Goal: Task Accomplishment & Management: Use online tool/utility

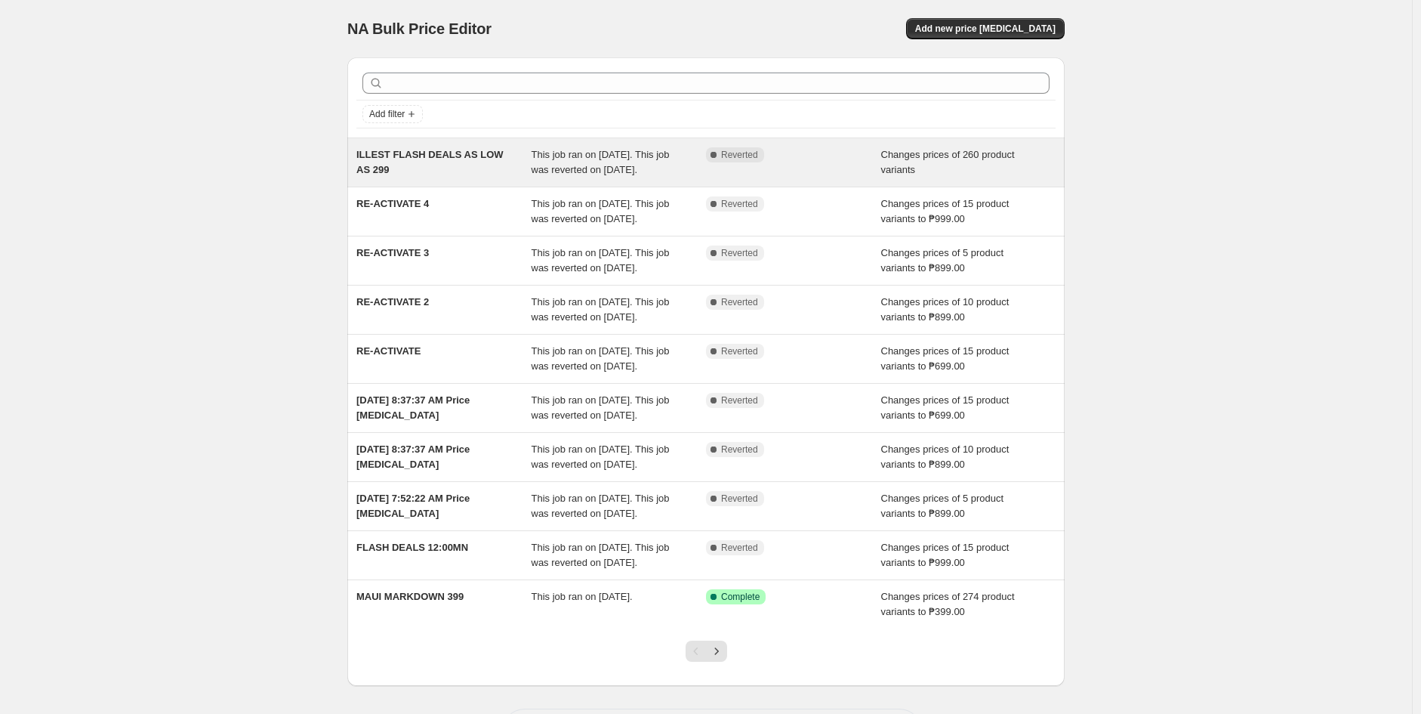
click at [809, 176] on div "Complete Reverted" at bounding box center [793, 162] width 175 height 30
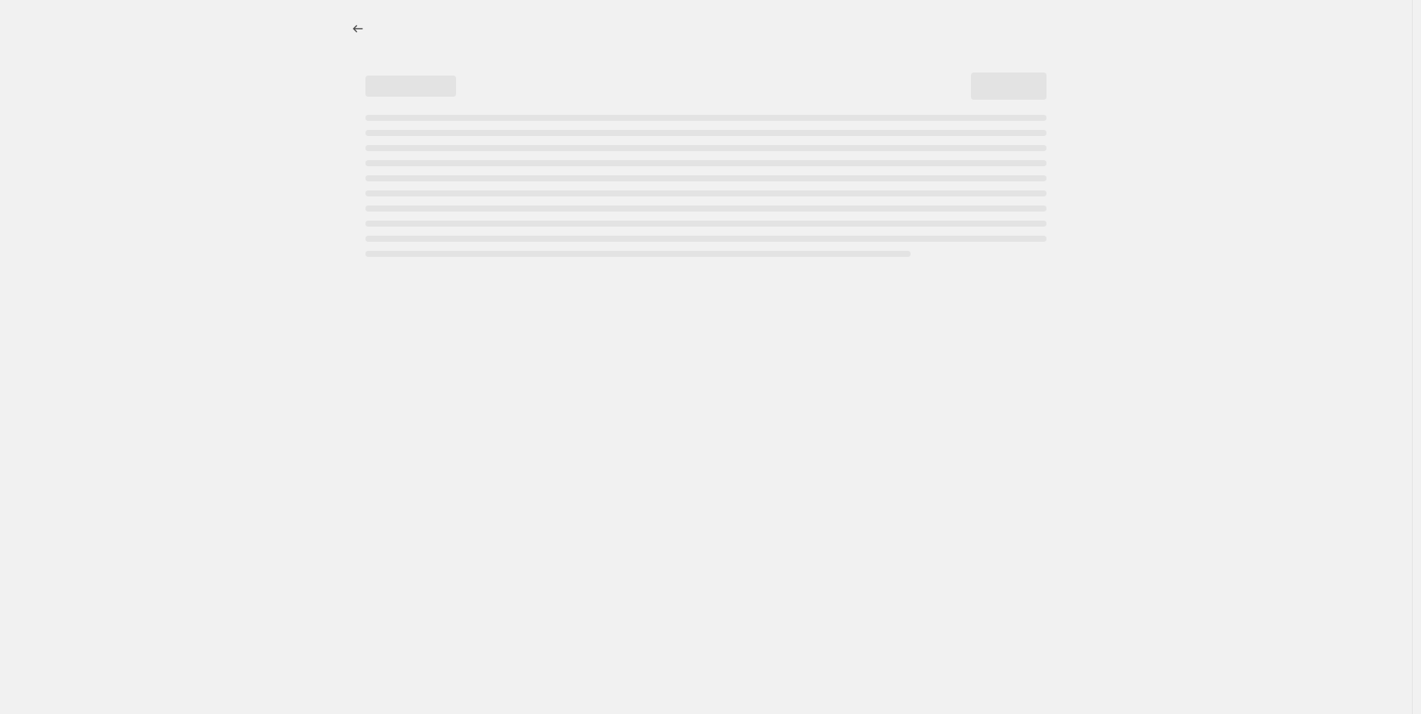
select select "collection"
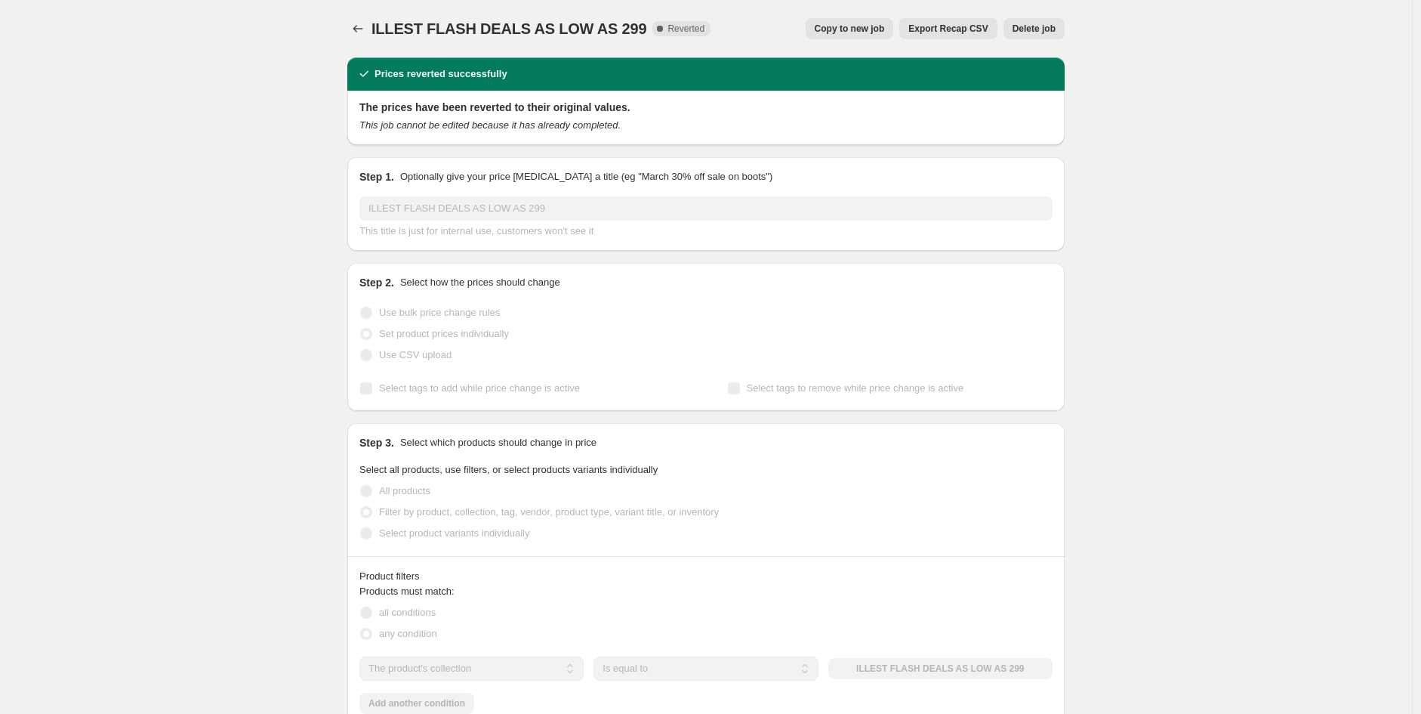
click at [852, 33] on span "Copy to new job" at bounding box center [850, 29] width 70 height 12
select select "collection"
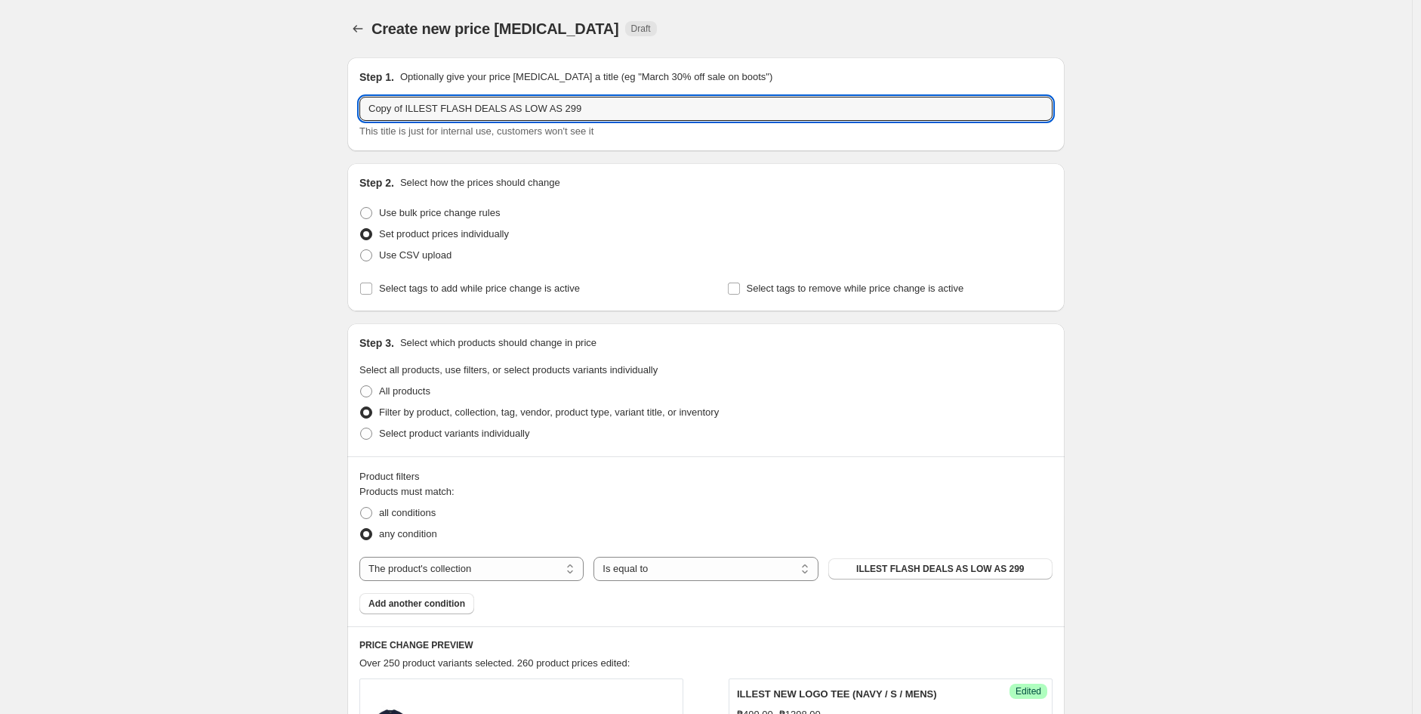
drag, startPoint x: 409, startPoint y: 106, endPoint x: 335, endPoint y: 107, distance: 74.8
type input "ILLEST FLASH DEALS AS LOW AS 299"
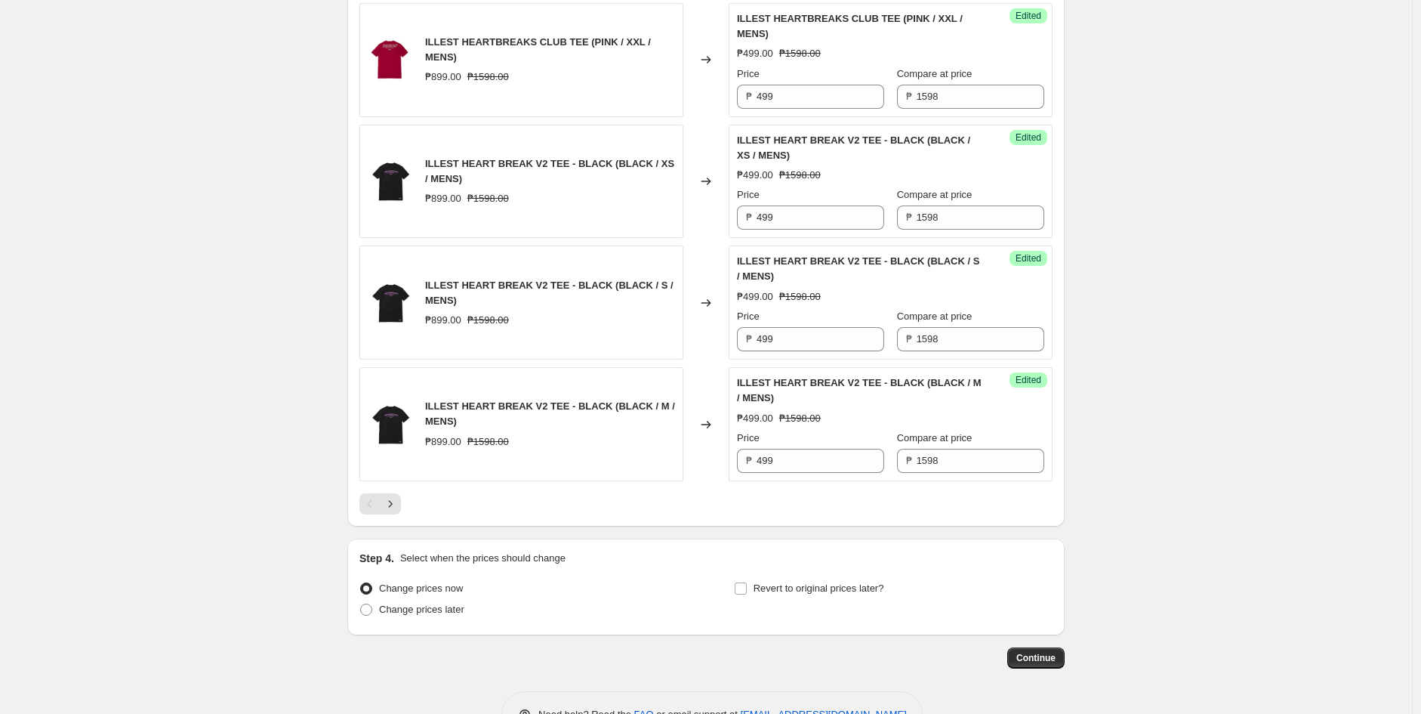
scroll to position [2592, 0]
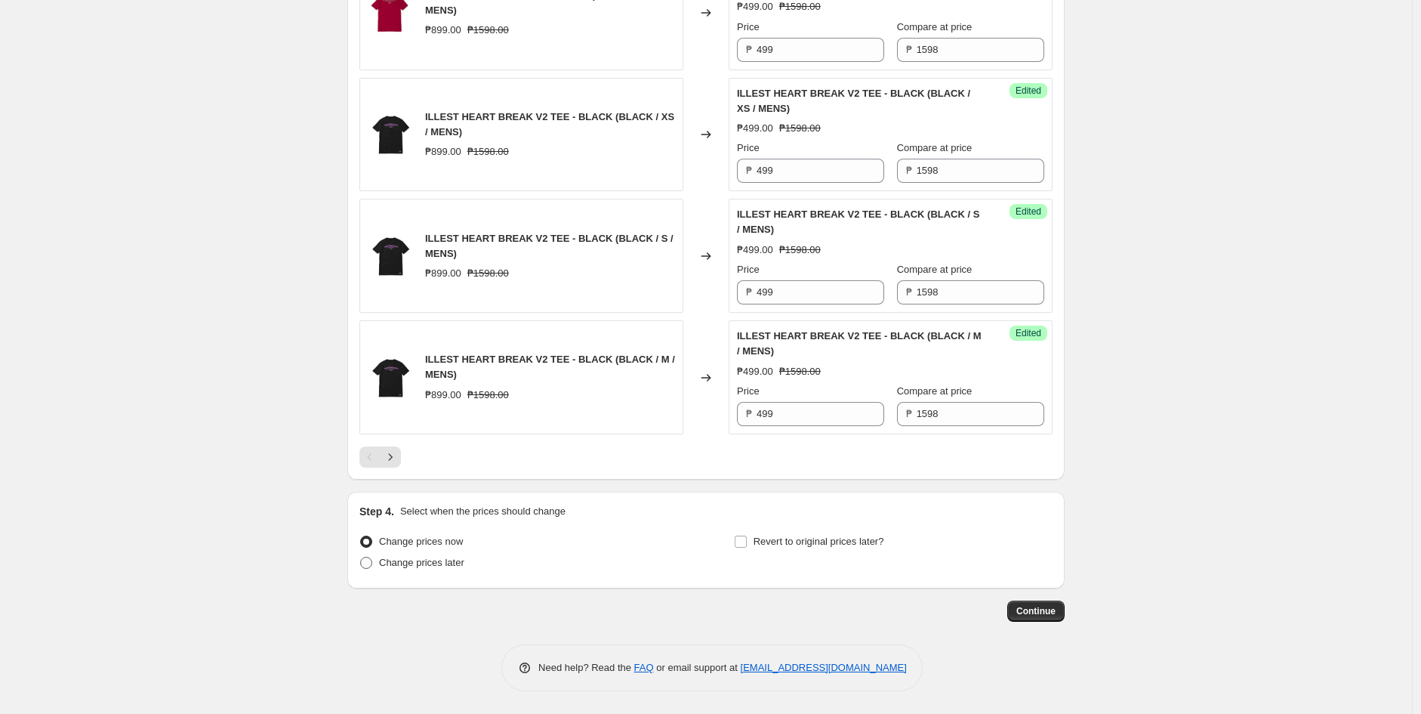
click at [446, 568] on span "Change prices later" at bounding box center [421, 562] width 85 height 11
click at [361, 557] on input "Change prices later" at bounding box center [360, 557] width 1 height 1
radio input "true"
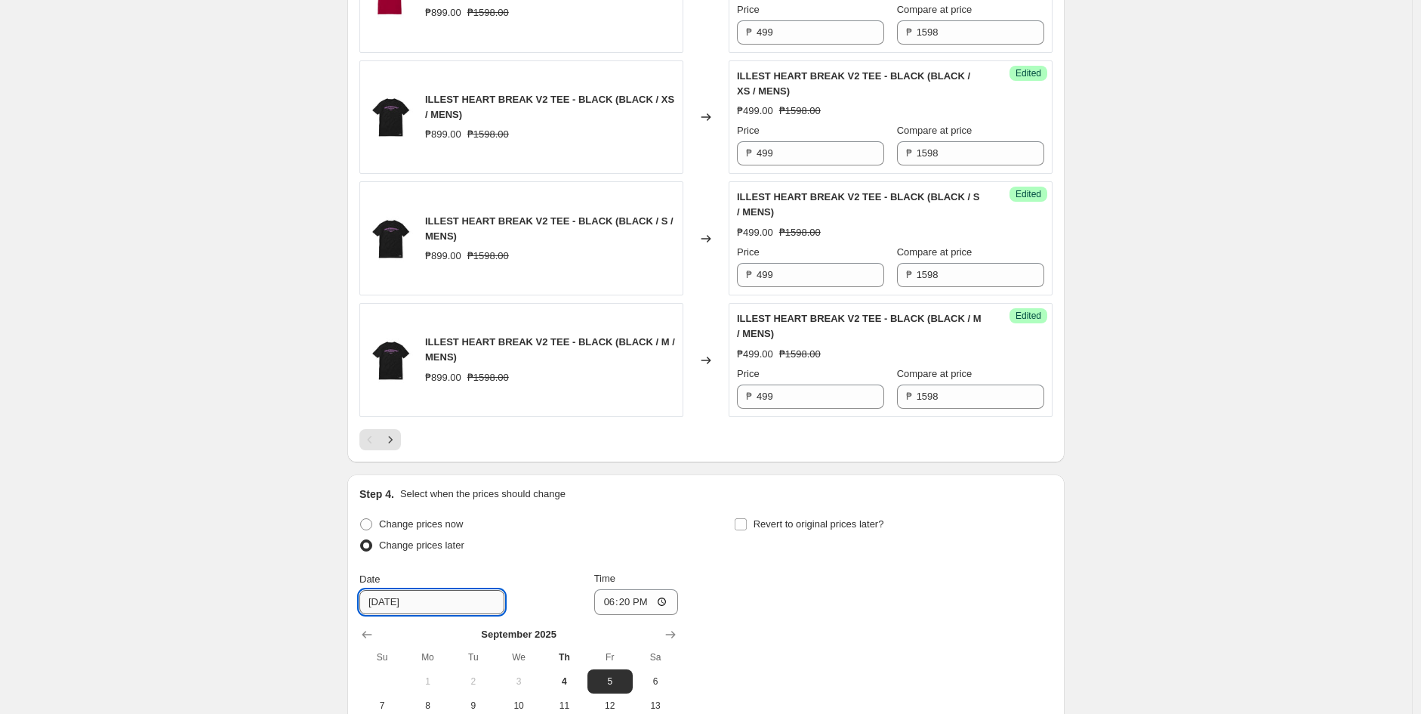
click at [446, 614] on input "[DATE]" at bounding box center [431, 602] width 145 height 24
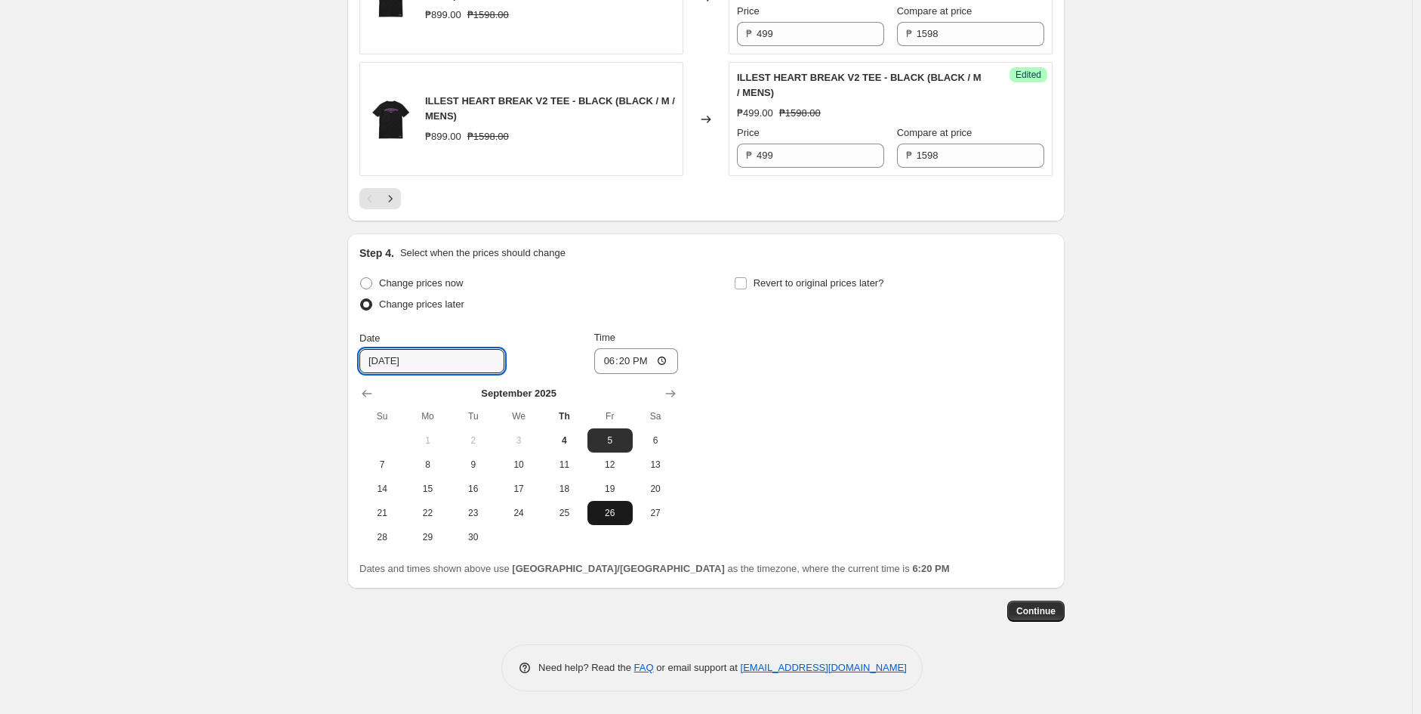
scroll to position [2843, 0]
click at [613, 446] on span "5" at bounding box center [610, 440] width 33 height 12
click at [613, 372] on input "18:20" at bounding box center [636, 361] width 85 height 26
type input "00:00"
click at [801, 288] on span "Revert to original prices later?" at bounding box center [819, 282] width 131 height 11
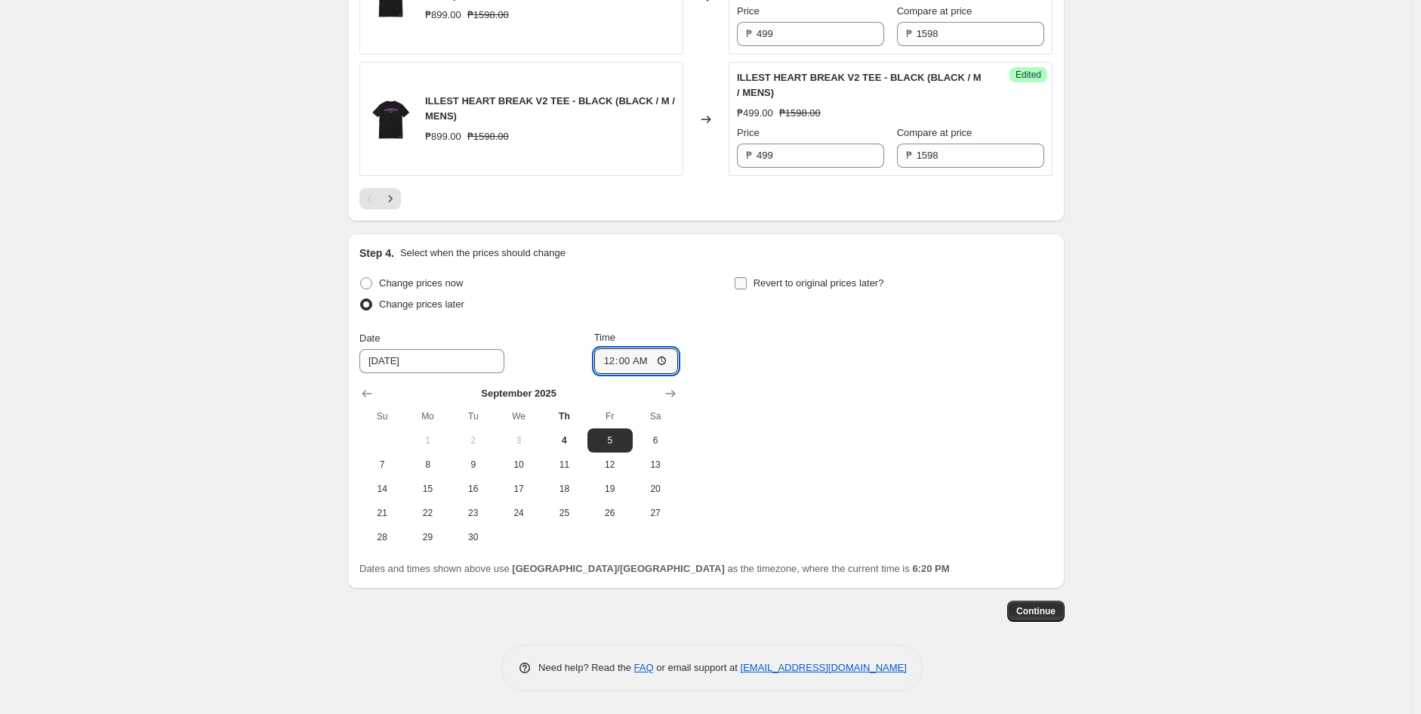
click at [747, 289] on input "Revert to original prices later?" at bounding box center [741, 283] width 12 height 12
checkbox input "true"
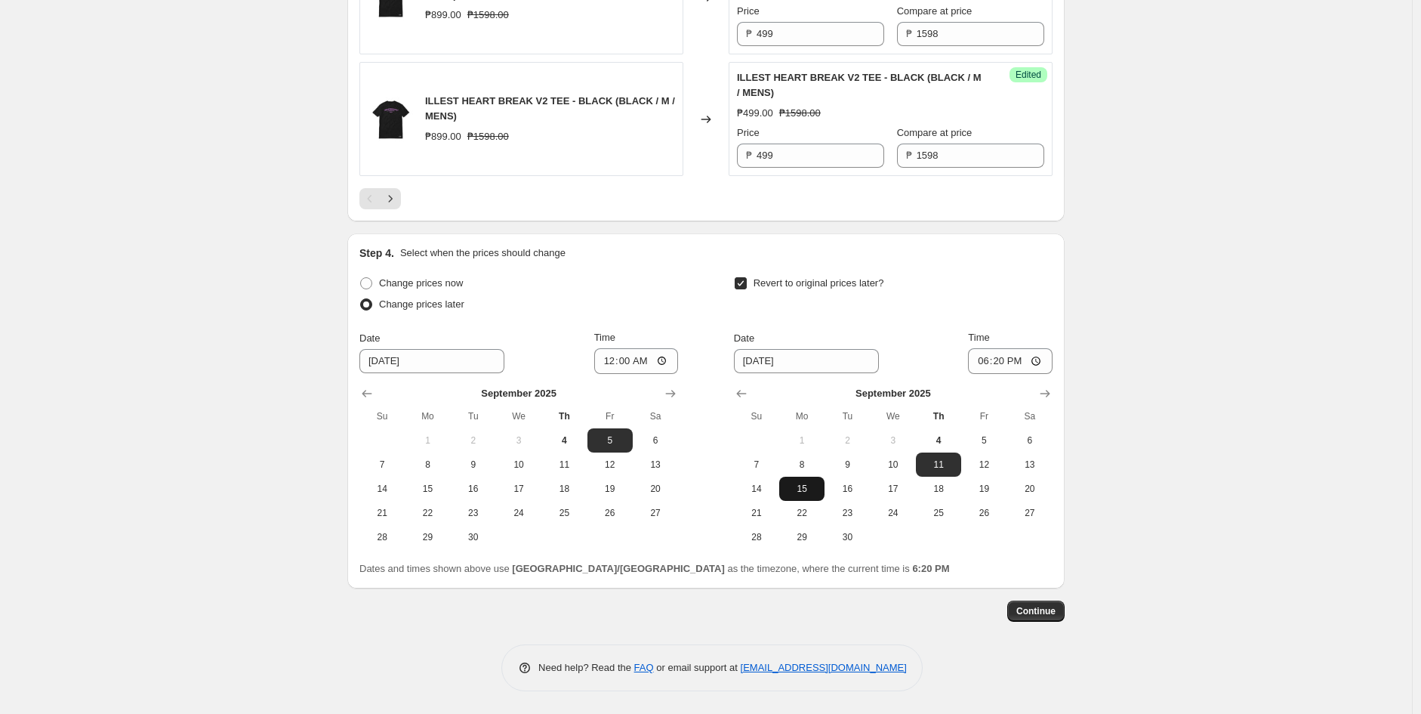
click at [809, 495] on span "15" at bounding box center [801, 489] width 33 height 12
type input "[DATE]"
click at [983, 365] on input "18:20" at bounding box center [1010, 361] width 85 height 26
type input "23:59"
click at [1037, 617] on span "Continue" at bounding box center [1035, 611] width 39 height 12
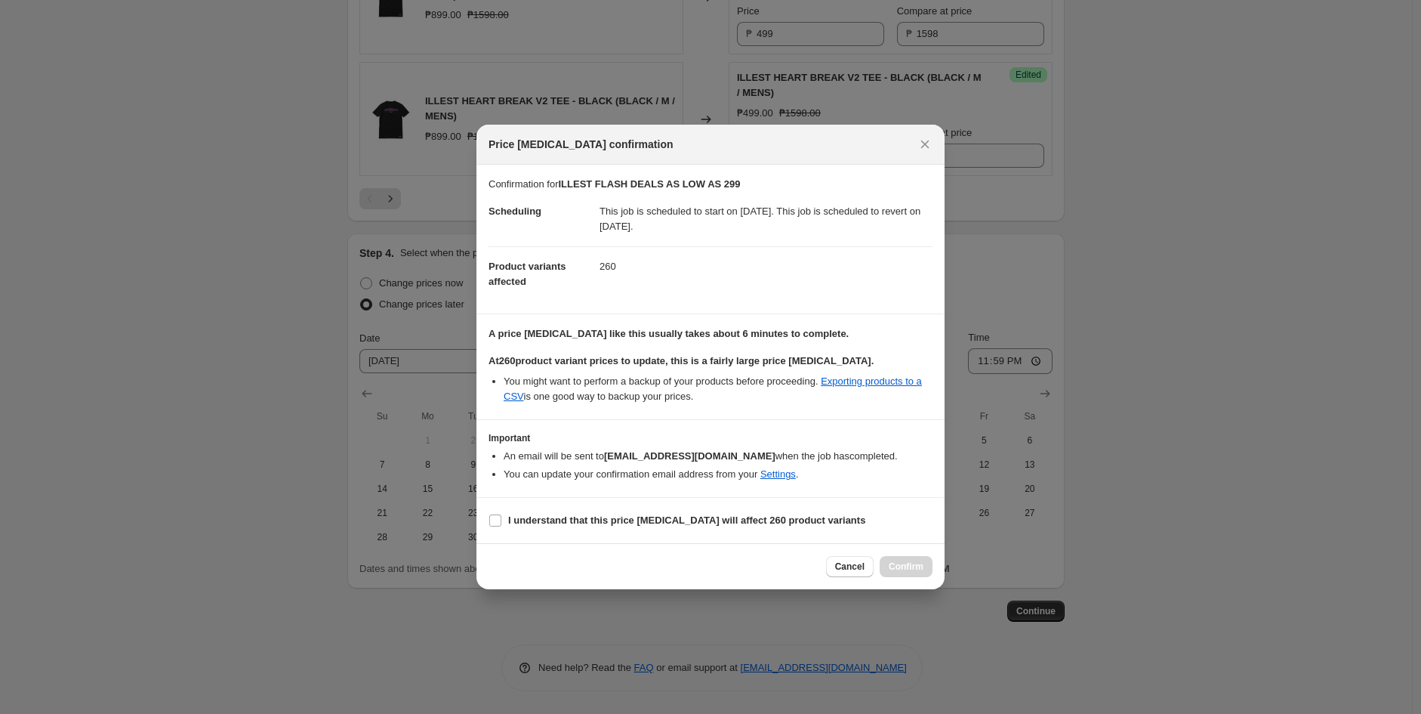
click at [625, 556] on div "Cancel Confirm" at bounding box center [711, 566] width 444 height 21
click at [628, 528] on span "I understand that this price [MEDICAL_DATA] will affect 260 product variants" at bounding box center [686, 520] width 357 height 15
click at [501, 526] on input "I understand that this price [MEDICAL_DATA] will affect 260 product variants" at bounding box center [495, 520] width 12 height 12
checkbox input "true"
click at [891, 570] on span "Confirm" at bounding box center [906, 566] width 35 height 12
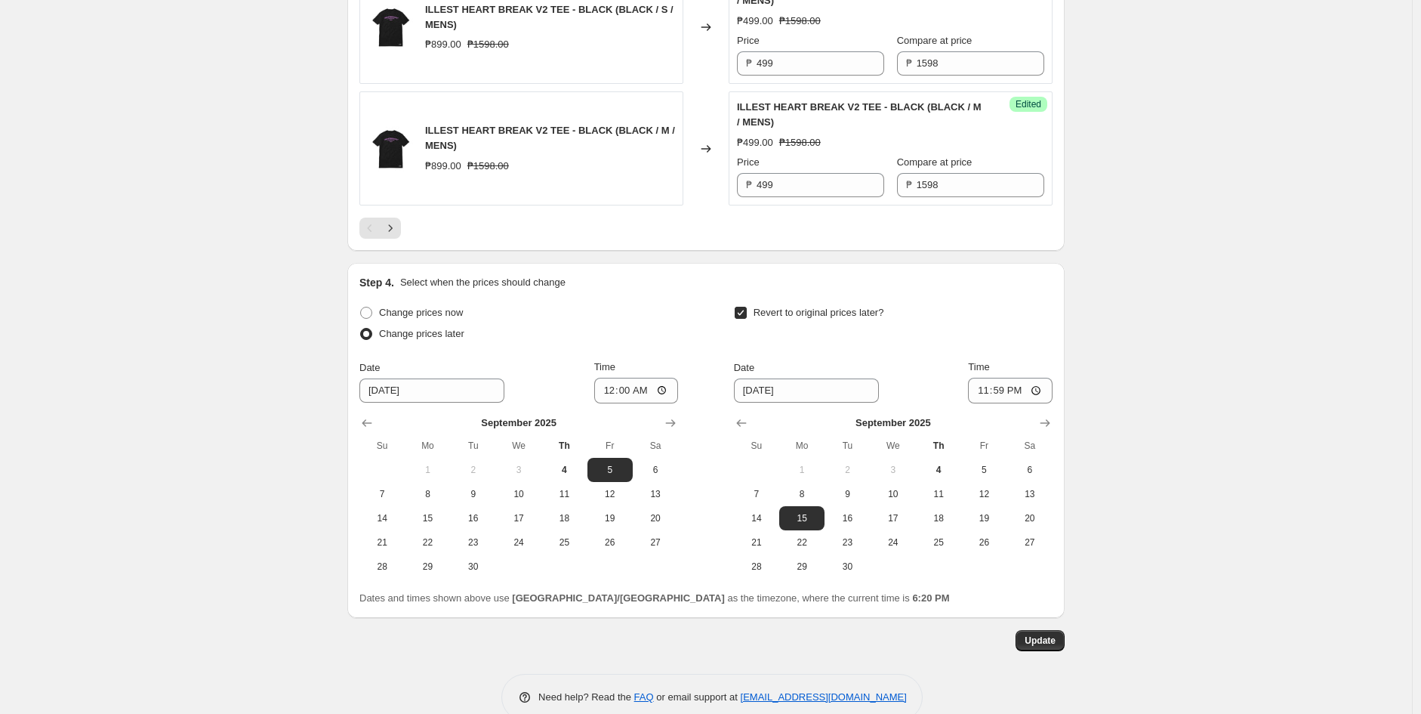
scroll to position [2942, 0]
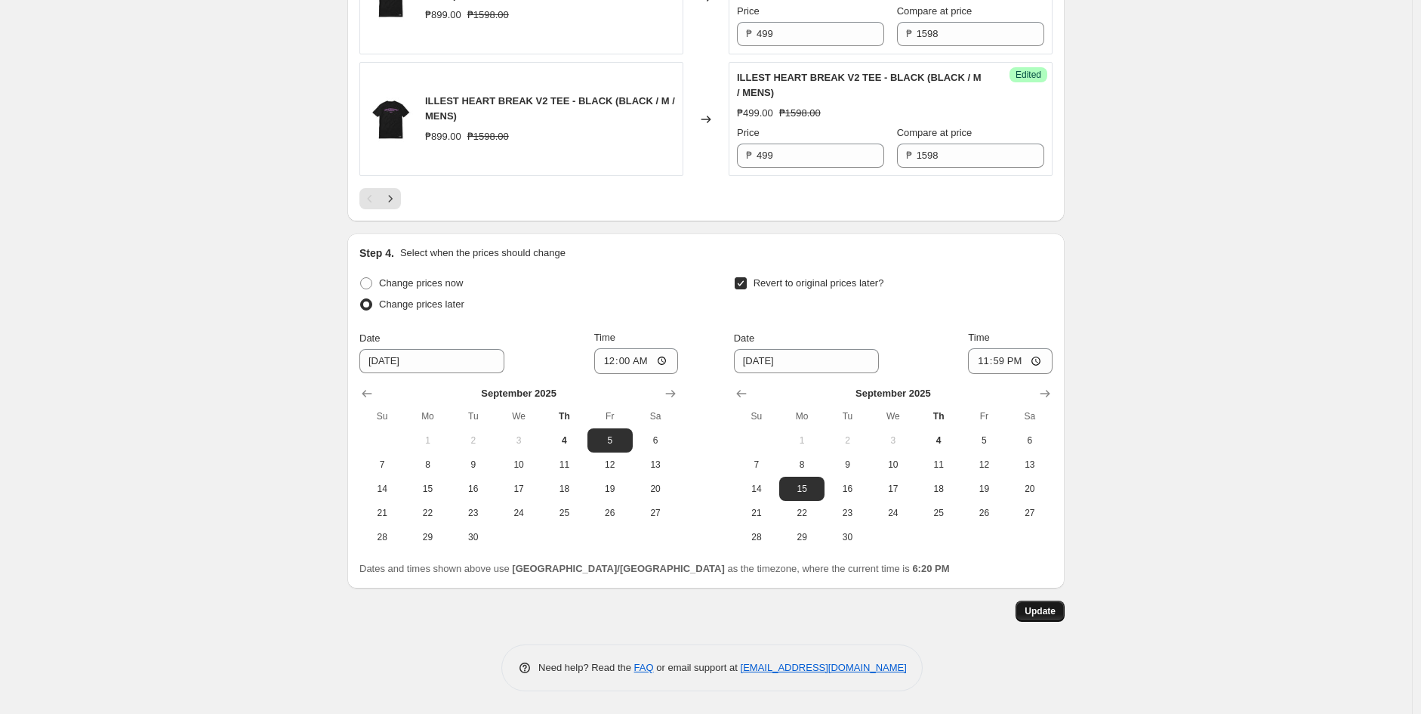
click at [1035, 612] on span "Update" at bounding box center [1040, 611] width 31 height 12
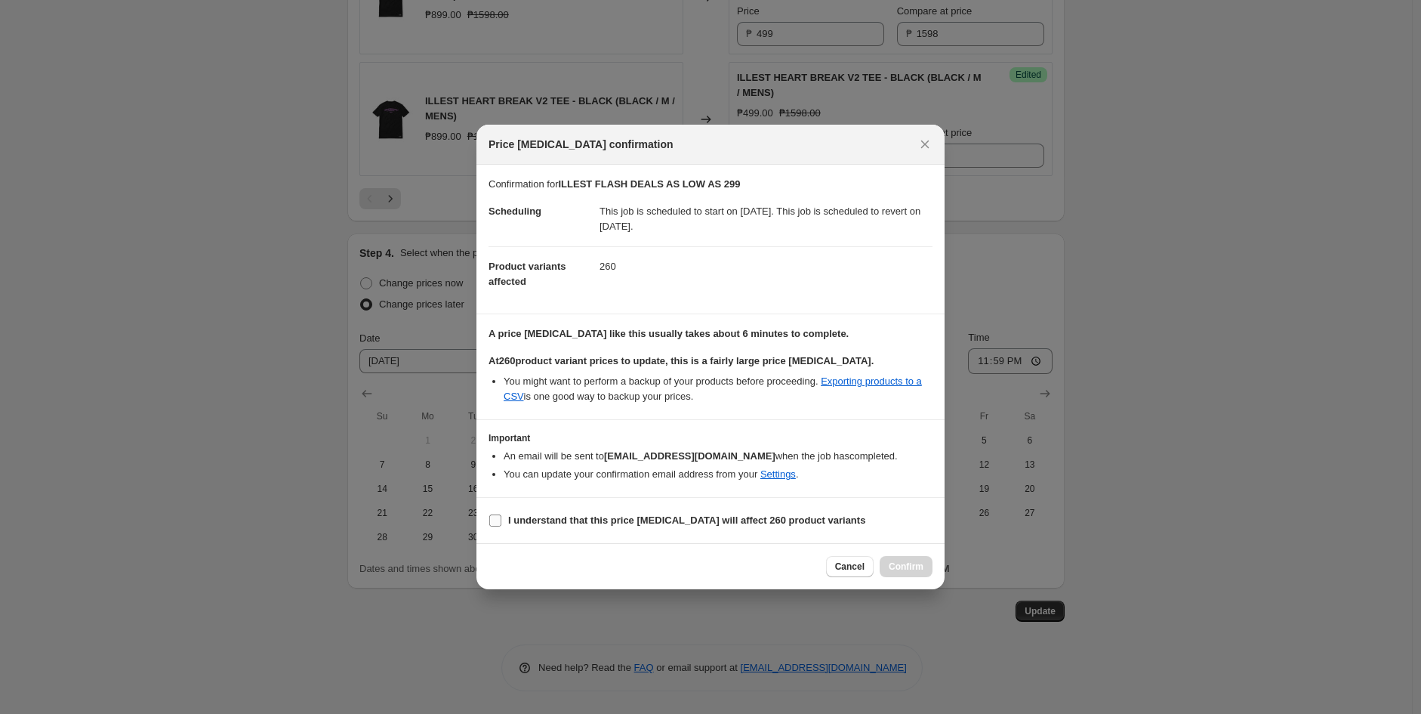
click at [579, 516] on b "I understand that this price [MEDICAL_DATA] will affect 260 product variants" at bounding box center [686, 519] width 357 height 11
click at [501, 516] on input "I understand that this price [MEDICAL_DATA] will affect 260 product variants" at bounding box center [495, 520] width 12 height 12
checkbox input "true"
click at [922, 573] on button "Confirm" at bounding box center [906, 566] width 53 height 21
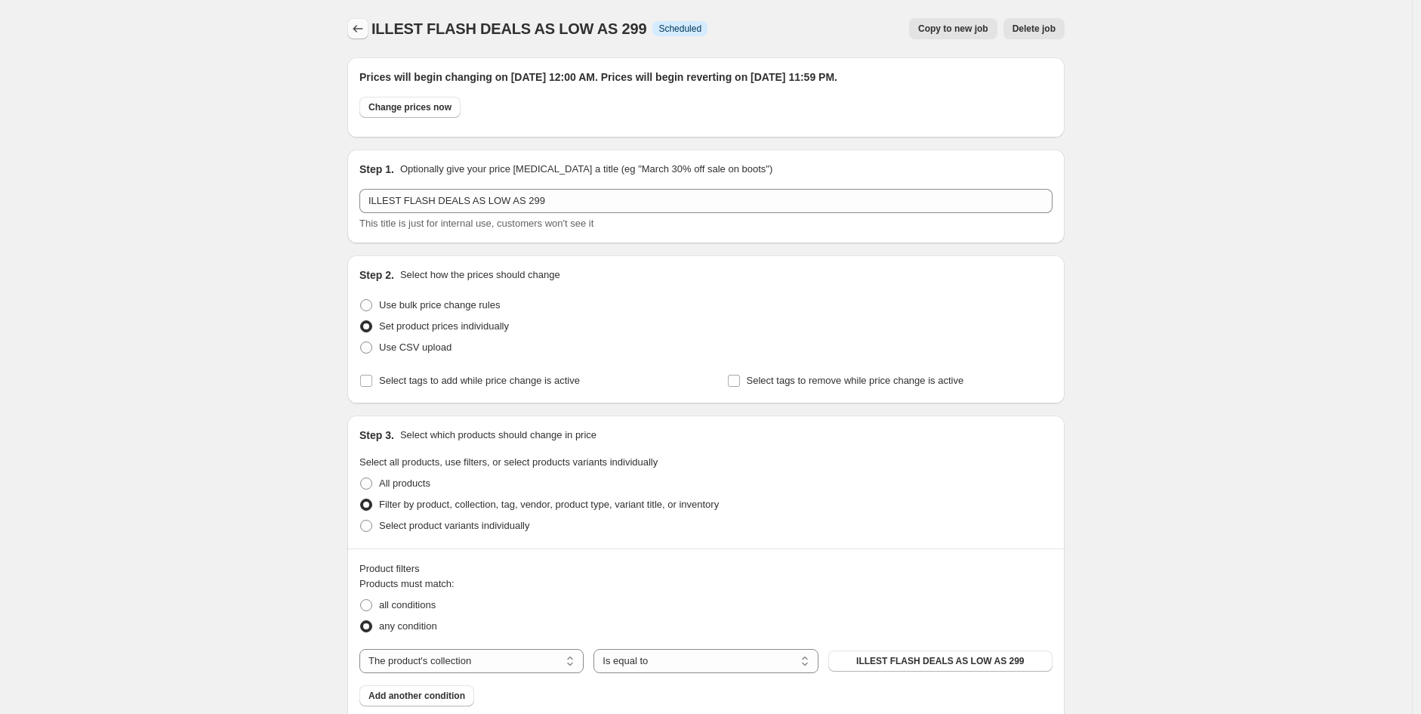
click at [360, 23] on icon "Price change jobs" at bounding box center [357, 28] width 15 height 15
